Goal: Task Accomplishment & Management: Manage account settings

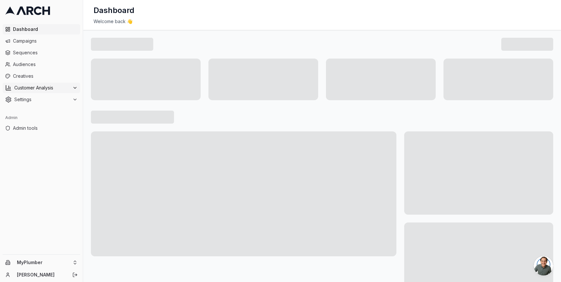
click at [75, 85] on icon at bounding box center [74, 87] width 5 height 5
click at [64, 113] on ul "Overview Customer Profiles" at bounding box center [41, 103] width 69 height 21
click at [61, 118] on span "Settings" at bounding box center [42, 120] width 56 height 6
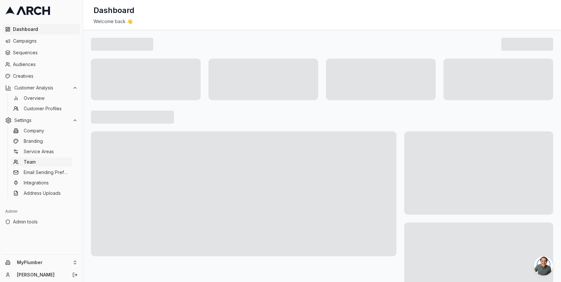
click at [47, 162] on link "Team" at bounding box center [42, 161] width 62 height 9
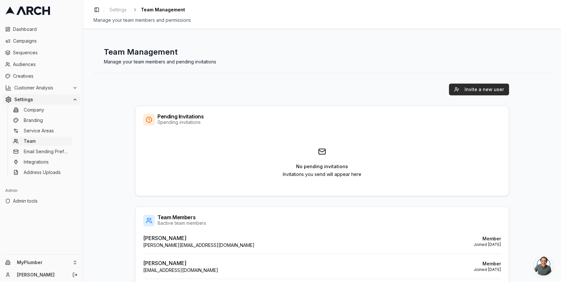
click at [464, 91] on button "Invite a new user" at bounding box center [479, 89] width 60 height 12
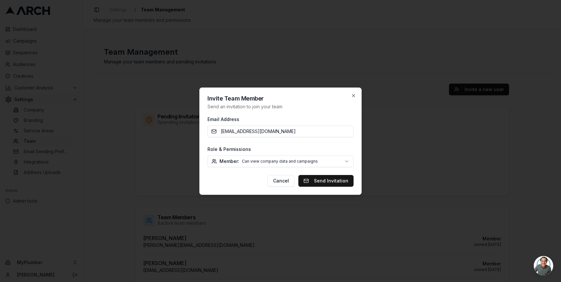
type input "[EMAIL_ADDRESS][DOMAIN_NAME]"
click at [306, 162] on body "Dashboard Campaigns Sequences Audiences Creatives Customer Analysis Settings Co…" at bounding box center [280, 141] width 561 height 282
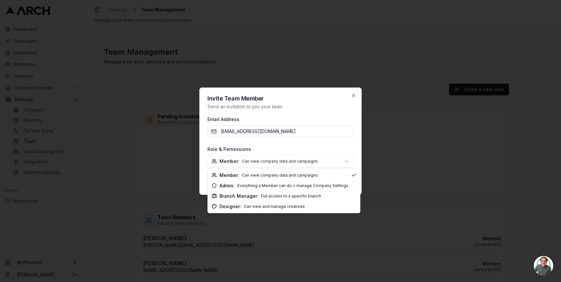
select select "designer"
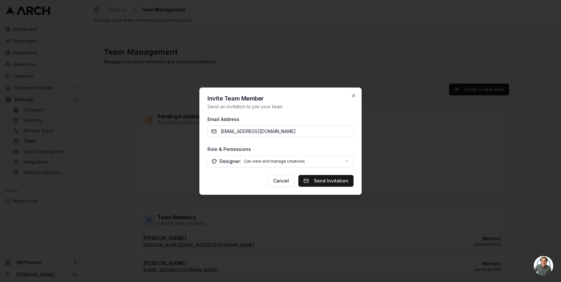
click at [357, 160] on div "Invite Team Member Send an invitation to join your team Email Address [EMAIL_AD…" at bounding box center [280, 140] width 162 height 107
click at [340, 181] on button "Send Invitation" at bounding box center [326, 181] width 55 height 12
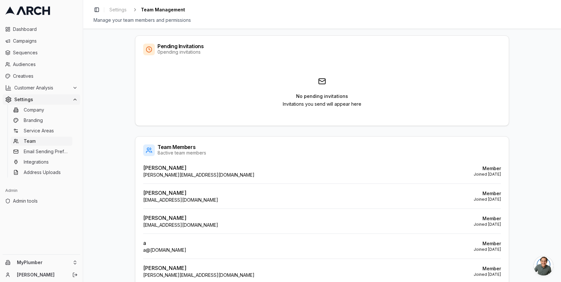
scroll to position [53, 0]
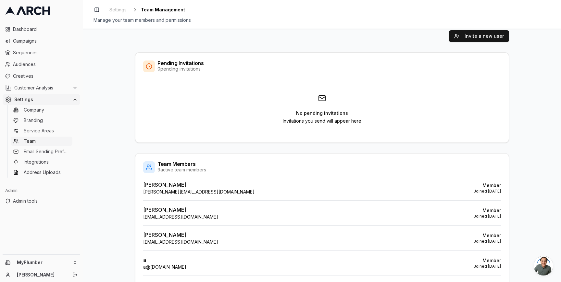
scroll to position [51, 0]
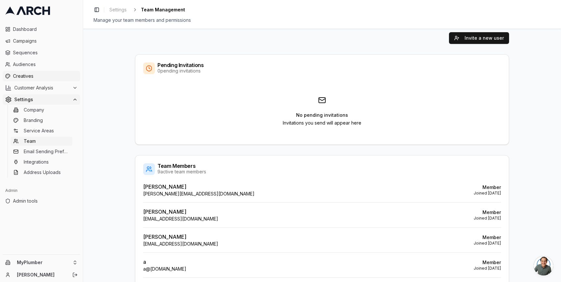
click at [51, 77] on span "Creatives" at bounding box center [45, 76] width 65 height 6
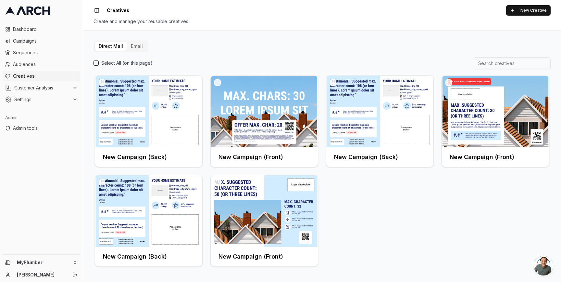
click at [133, 47] on button "Email" at bounding box center [137, 46] width 20 height 9
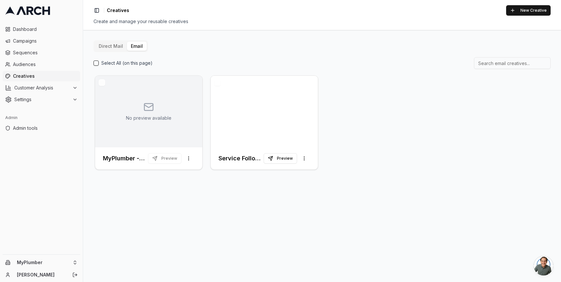
click at [107, 49] on button "Direct Mail" at bounding box center [111, 46] width 32 height 9
